Goal: Information Seeking & Learning: Find specific fact

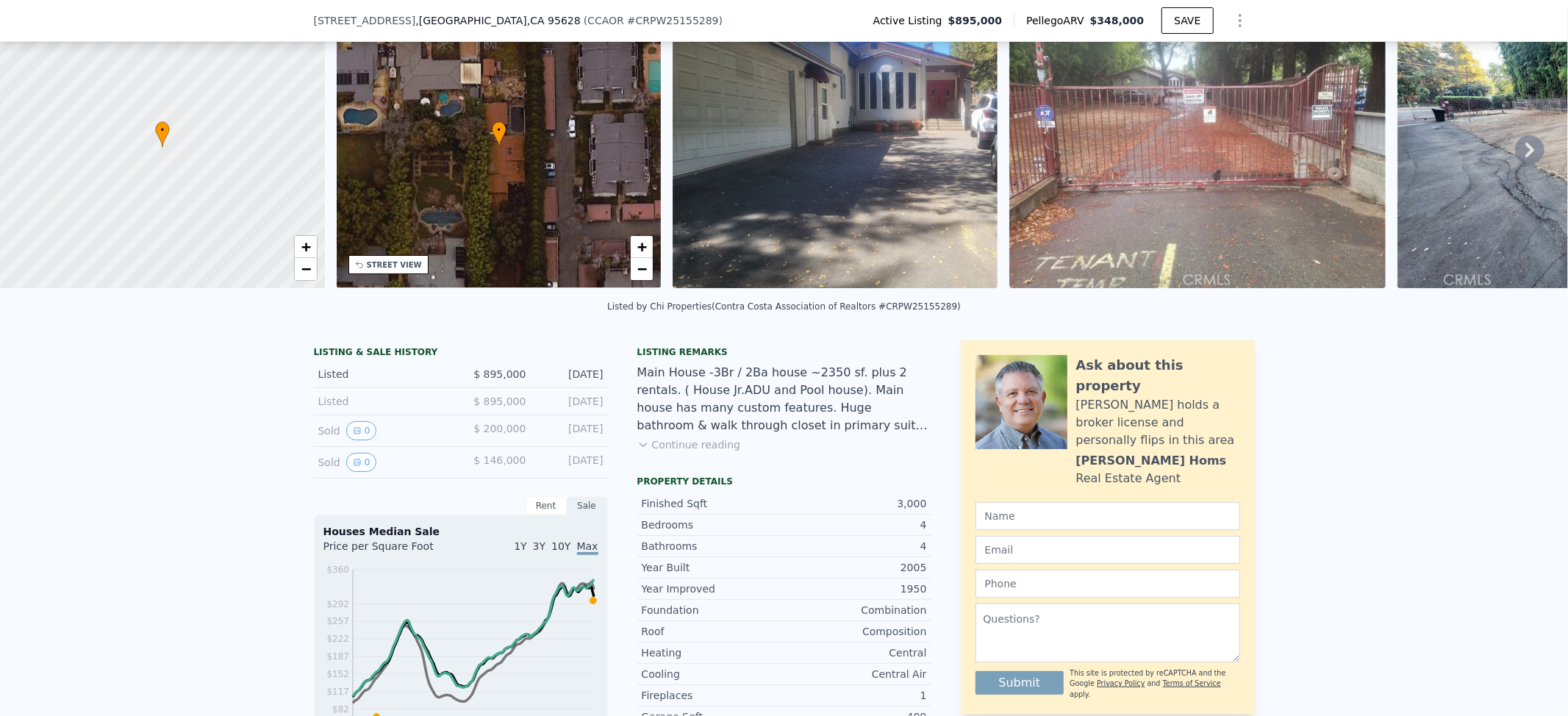
scroll to position [191, 0]
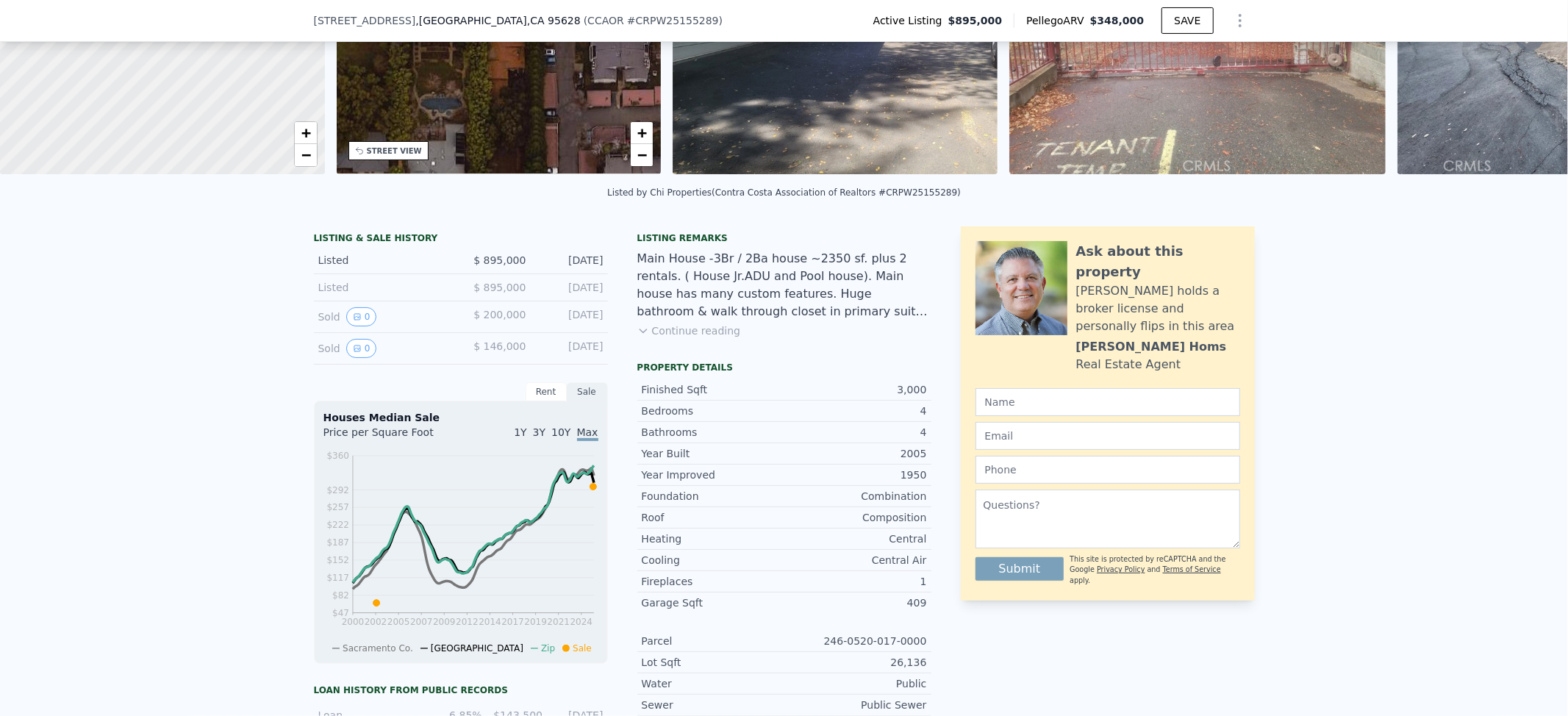
click at [682, 338] on button "Continue reading" at bounding box center [689, 331] width 104 height 15
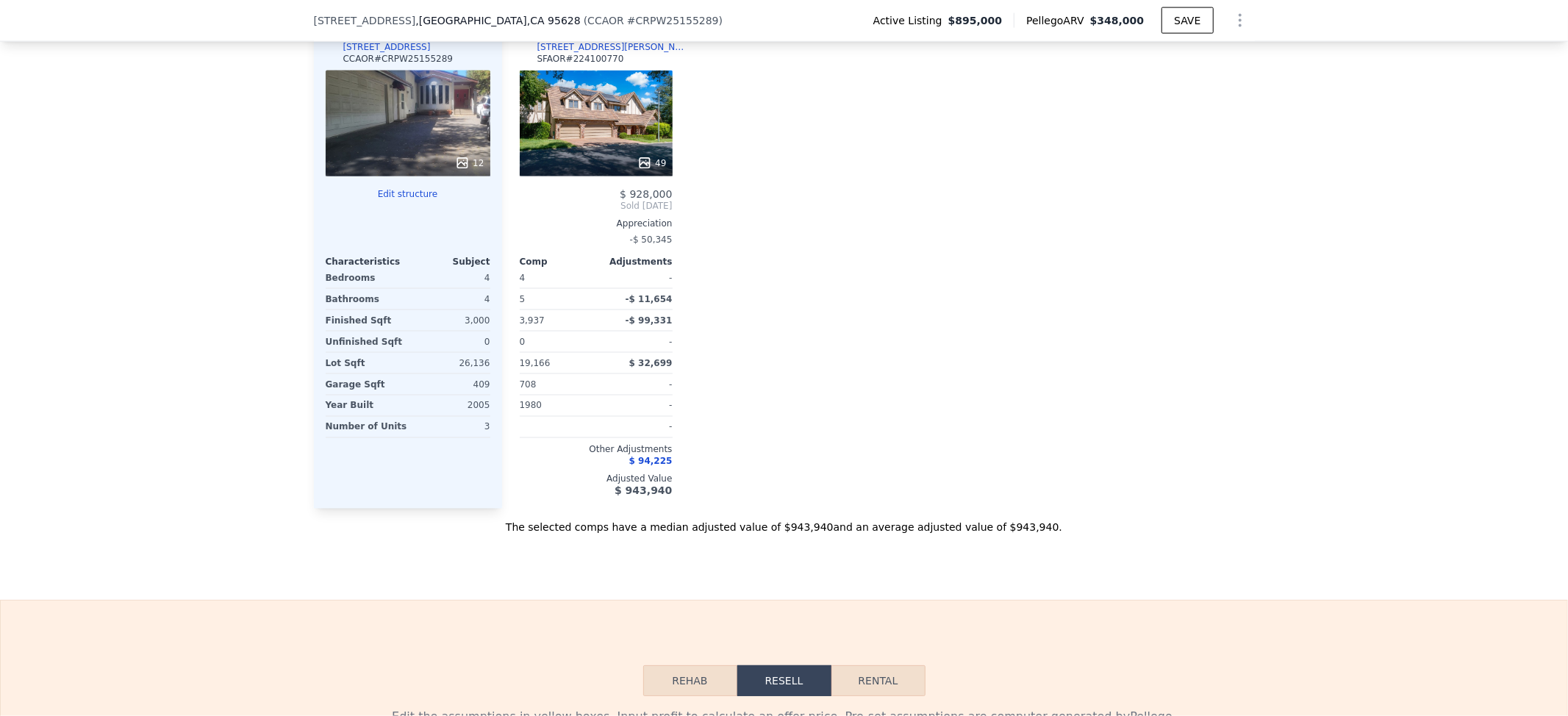
scroll to position [1955, 0]
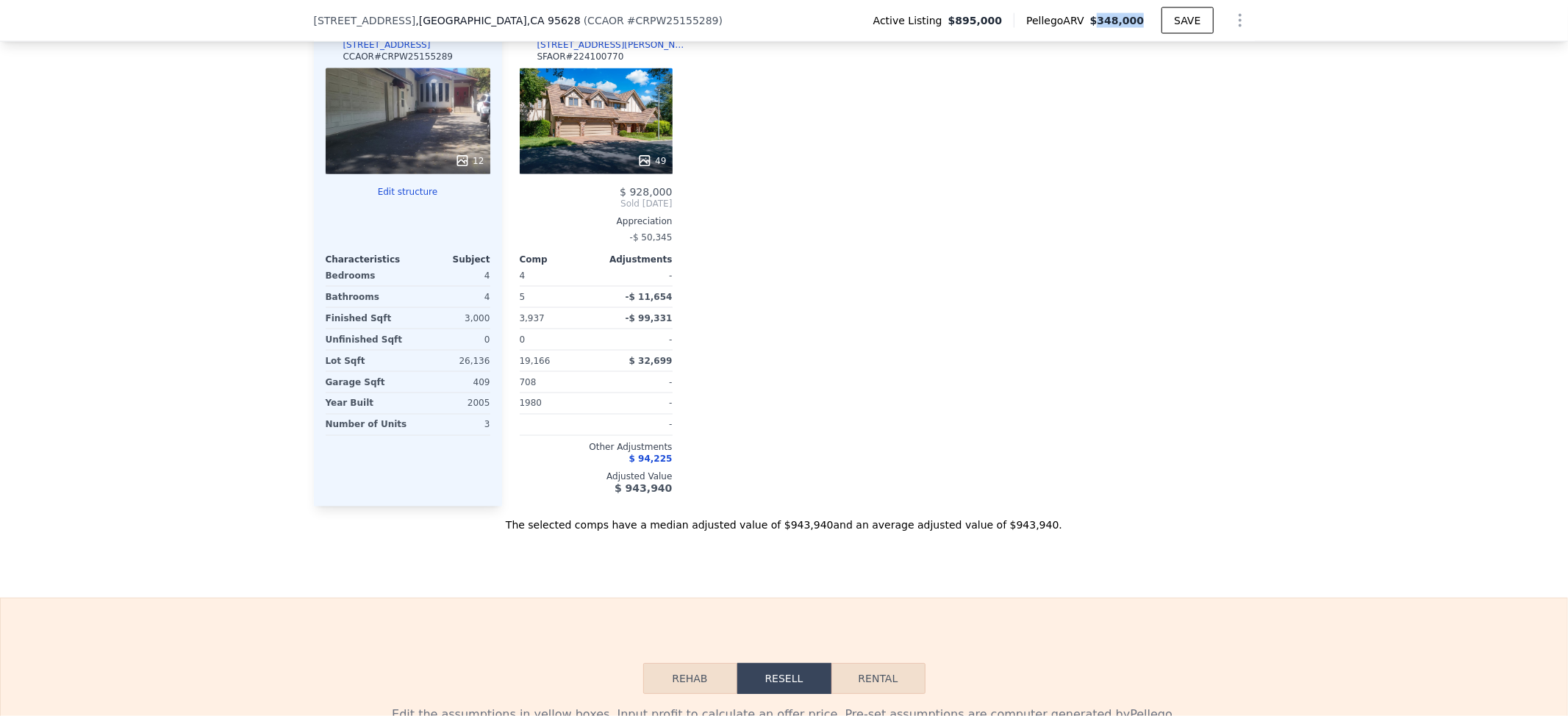
drag, startPoint x: 1140, startPoint y: 24, endPoint x: 1103, endPoint y: 24, distance: 37.0
click at [1103, 24] on span "$348,000" at bounding box center [1117, 20] width 54 height 11
copy span "348,000"
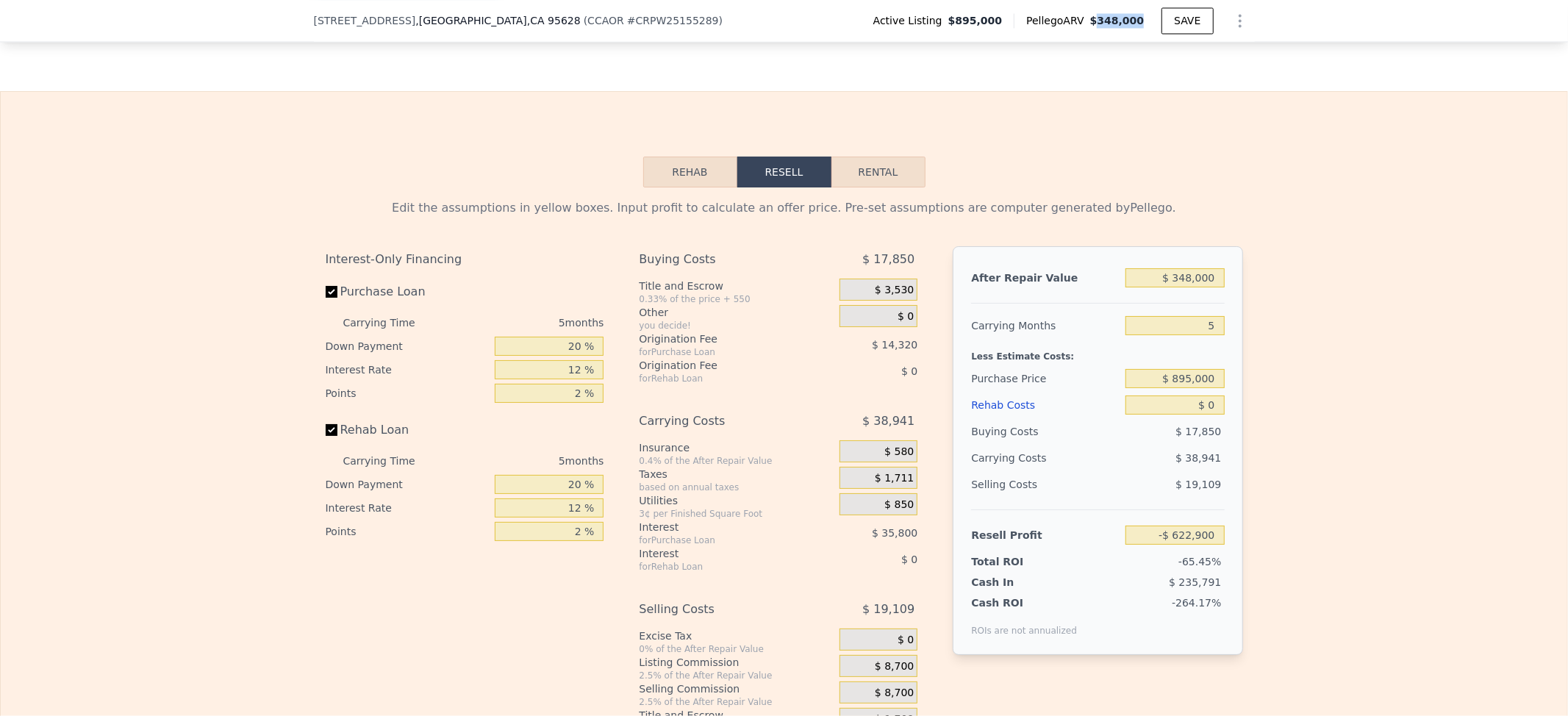
scroll to position [2445, 0]
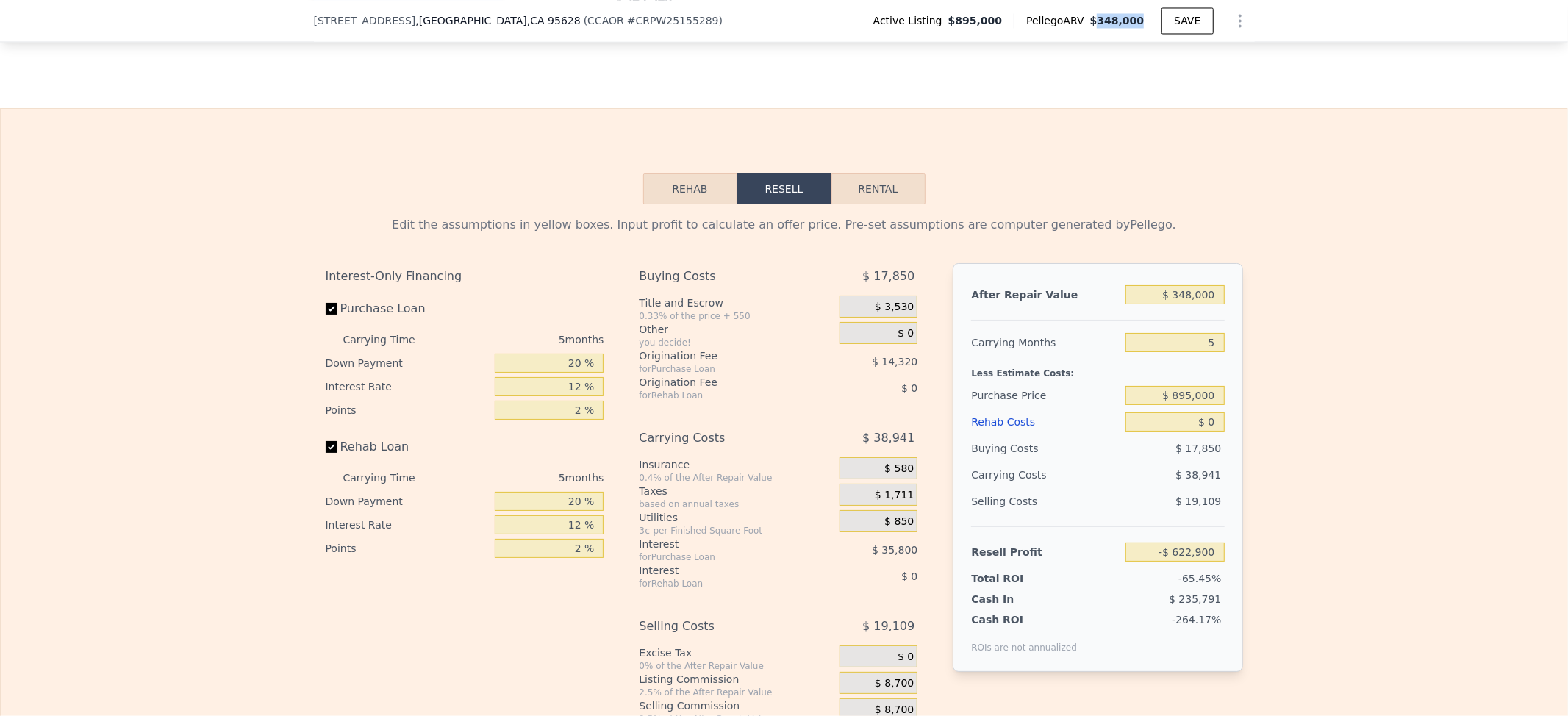
click at [671, 173] on button "Rehab" at bounding box center [690, 189] width 94 height 31
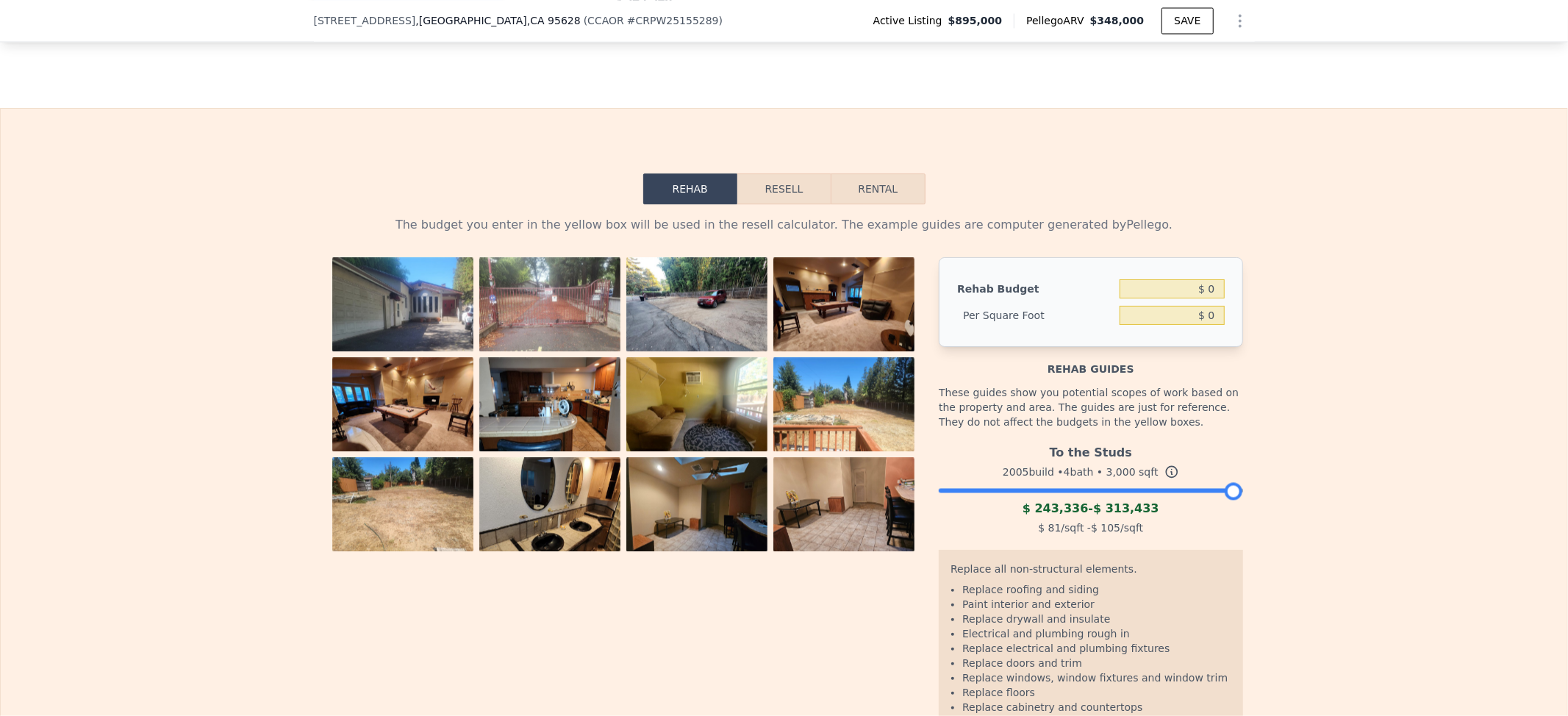
click at [1053, 468] on div "To the Studs 2005 build • 4 bath • 3,000 sqft $ 243,336 - $ 313,433 $ 81 /sqft …" at bounding box center [1091, 488] width 304 height 100
click at [1044, 482] on div at bounding box center [1091, 486] width 304 height 9
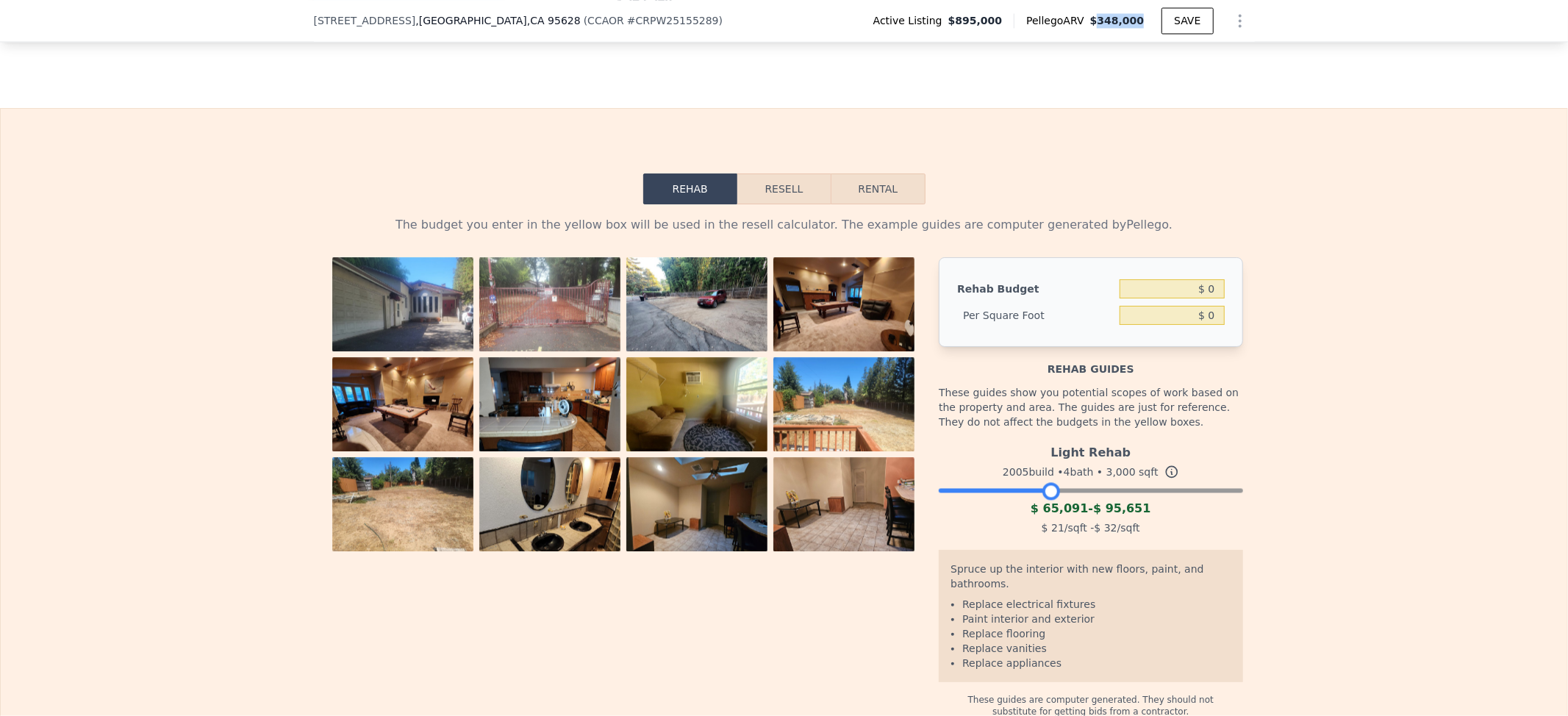
drag, startPoint x: 1149, startPoint y: 22, endPoint x: 1101, endPoint y: 27, distance: 48.3
click at [1101, 27] on div "Pellego ARV $348,000" at bounding box center [1088, 20] width 148 height 15
copy span "348,000"
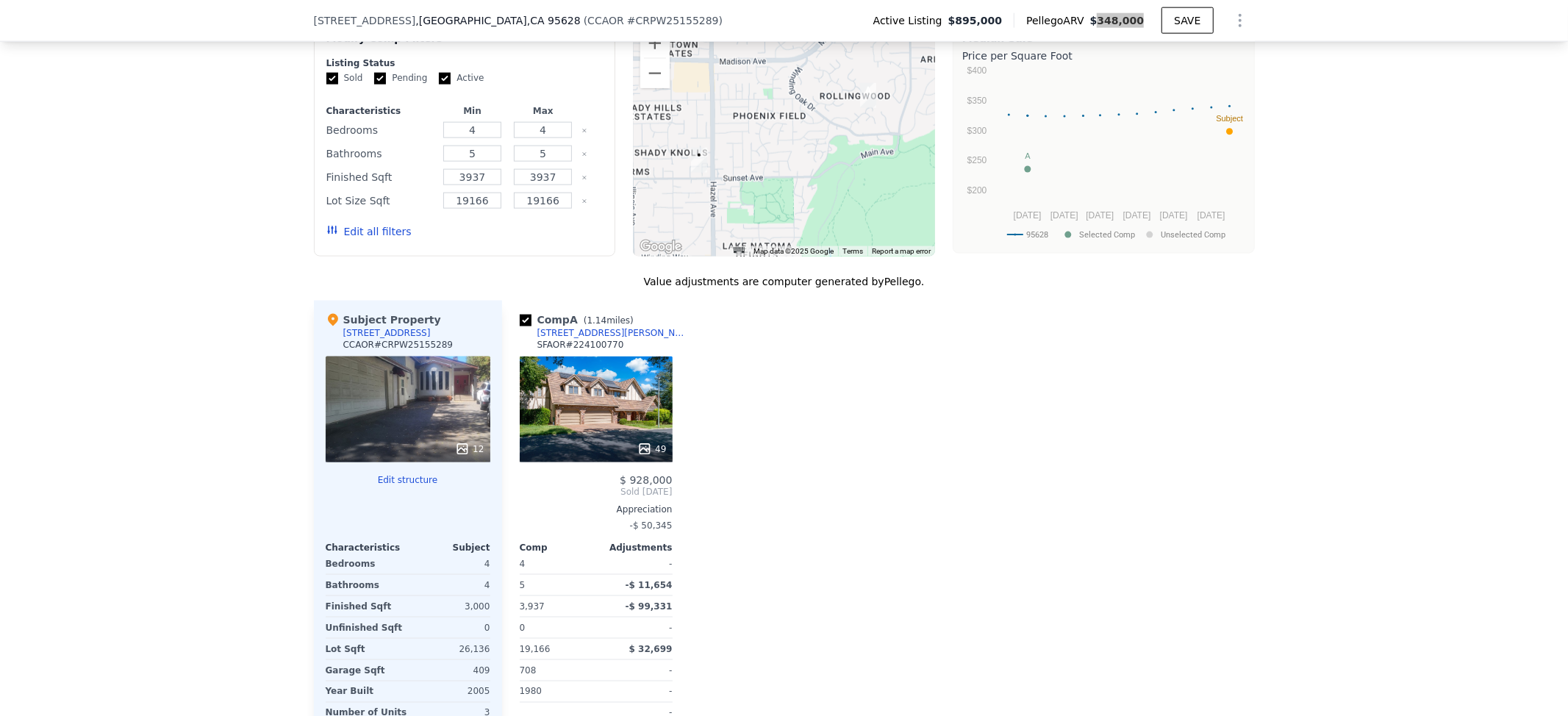
scroll to position [1661, 0]
